Goal: Find specific page/section: Find specific page/section

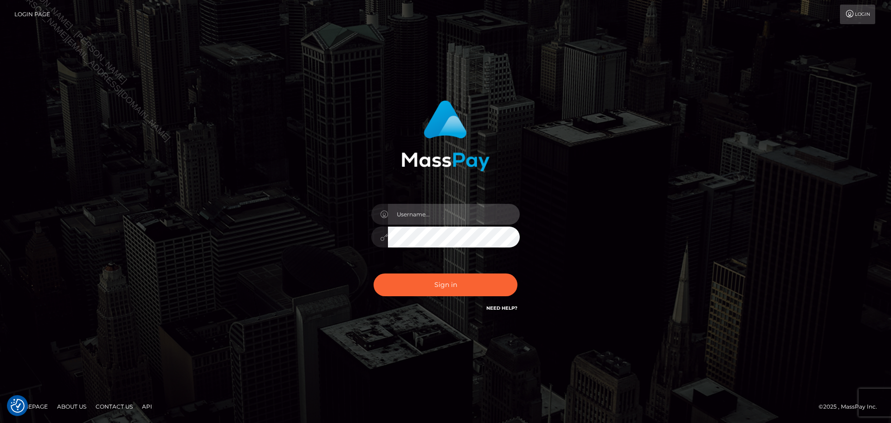
click at [439, 217] on input "text" at bounding box center [454, 214] width 132 height 21
type input "[PERSON_NAME]"
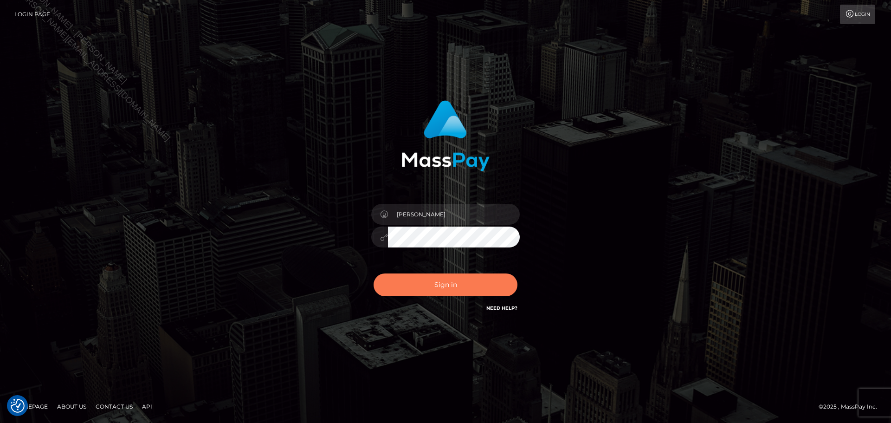
click at [463, 290] on button "Sign in" at bounding box center [446, 284] width 144 height 23
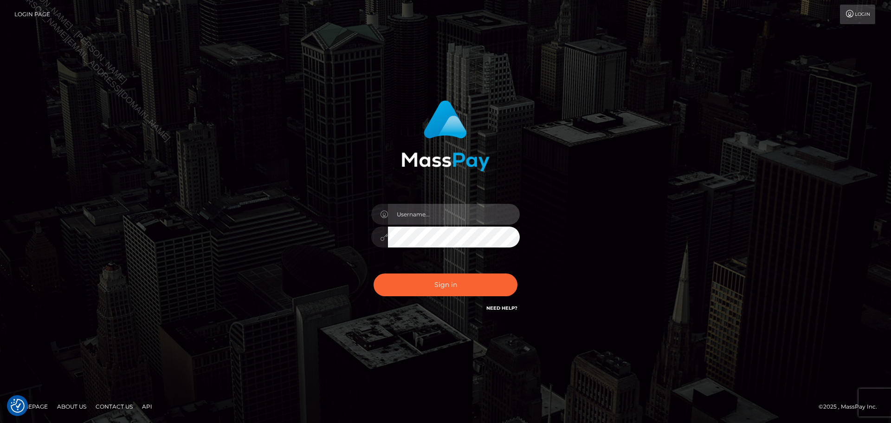
click at [458, 215] on input "text" at bounding box center [454, 214] width 132 height 21
type input "Seleen"
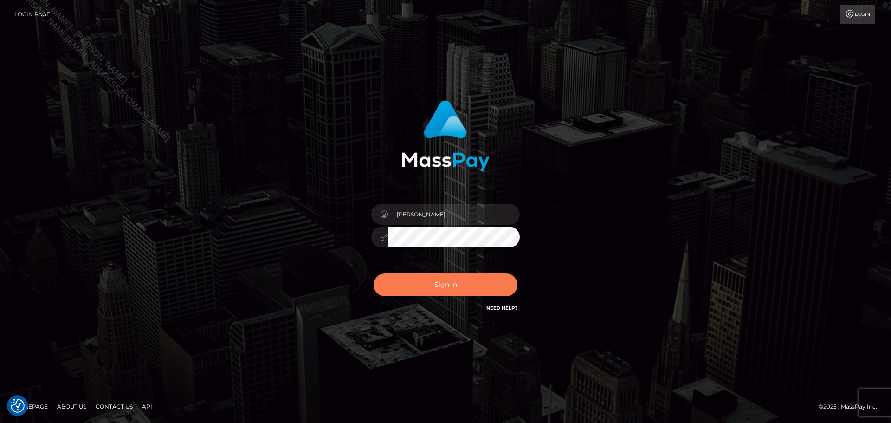
click at [465, 282] on button "Sign in" at bounding box center [446, 284] width 144 height 23
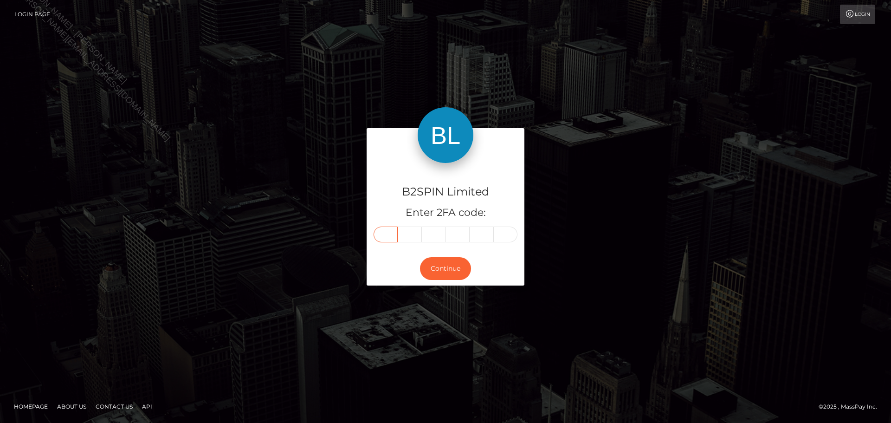
paste input "3"
type input "3"
type input "6"
type input "2"
type input "0"
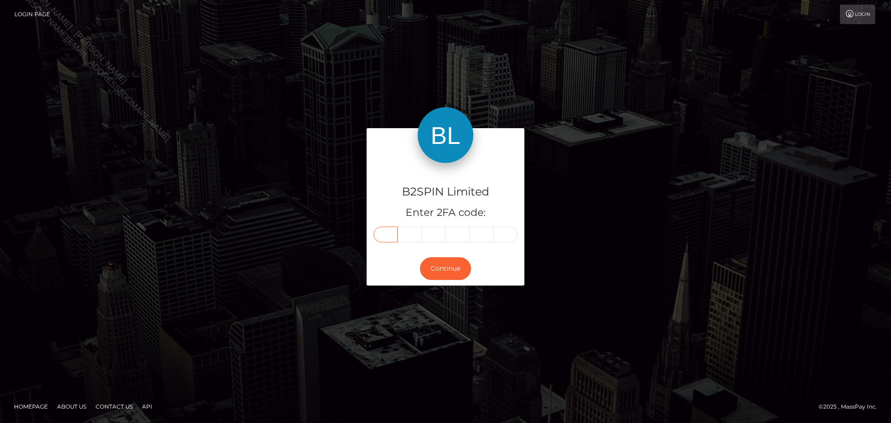
type input "2"
type input "7"
click at [455, 264] on button "Continue" at bounding box center [445, 268] width 51 height 23
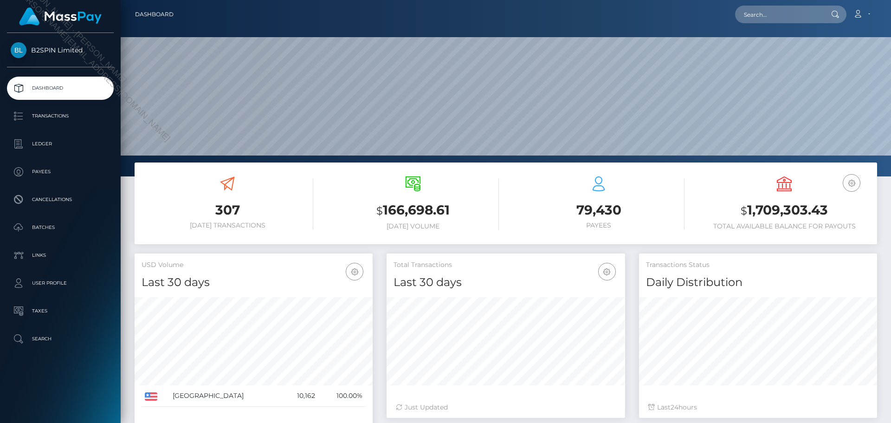
scroll to position [165, 239]
click at [828, 6] on div at bounding box center [835, 15] width 24 height 18
click at [814, 17] on input "text" at bounding box center [778, 15] width 87 height 18
paste input "3429519 21976f2c-1ac7-4197-be23-59498d67f4ad"
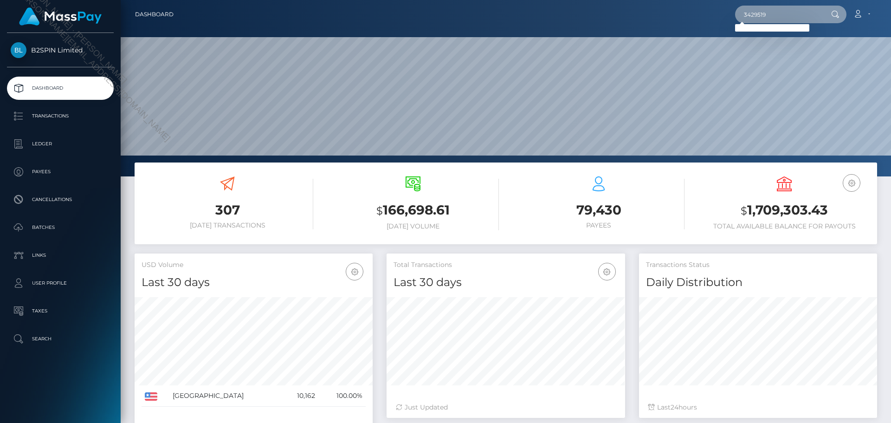
click at [791, 22] on input "3429519" at bounding box center [778, 15] width 87 height 18
click at [797, 16] on input "3429519" at bounding box center [778, 15] width 87 height 18
paste input "21976f2c-1ac7-4197-be23-59498d67f4ad"
click at [805, 12] on input "21976f2c-1ac7-4197-be23-59498d67f4ad" at bounding box center [778, 15] width 87 height 18
paste input "1417724178"
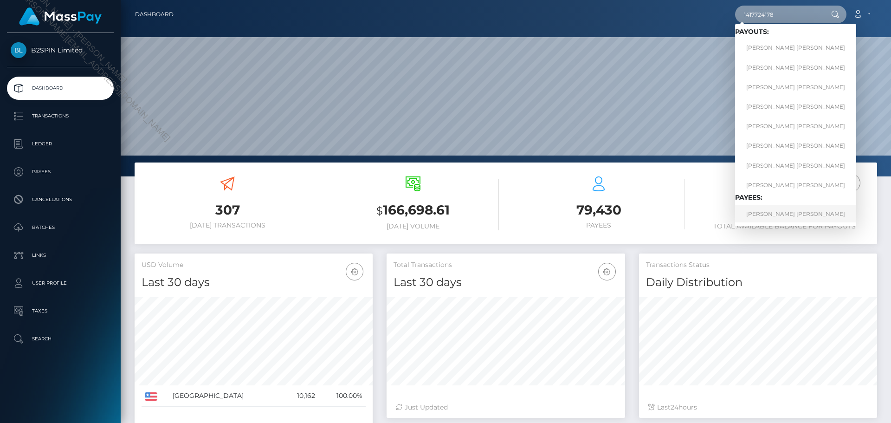
type input "1417724178"
click at [784, 220] on link "JORGE ALEJANDRO ALANIS ARELLANO" at bounding box center [795, 213] width 121 height 17
